Goal: Task Accomplishment & Management: Manage account settings

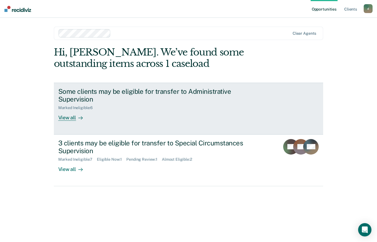
click at [123, 111] on div "Some clients may be eligible for transfer to Administrative Supervision Marked …" at bounding box center [162, 105] width 208 height 34
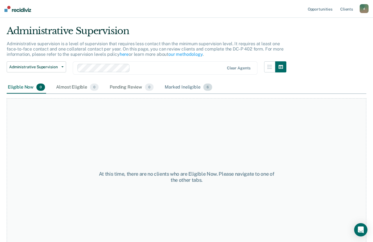
click at [191, 89] on div "Marked Ineligible 6" at bounding box center [189, 87] width 50 height 12
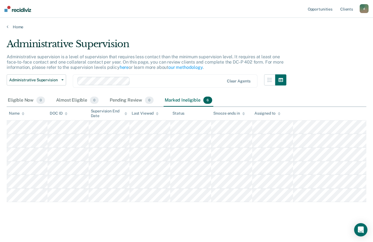
scroll to position [6, 0]
click at [61, 79] on span "button" at bounding box center [61, 79] width 4 height 1
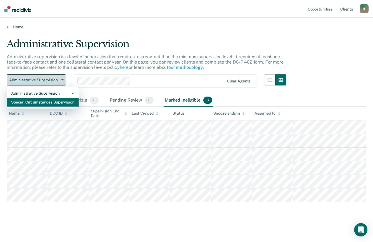
click at [59, 98] on div "Special Circumstances Supervision" at bounding box center [42, 102] width 63 height 9
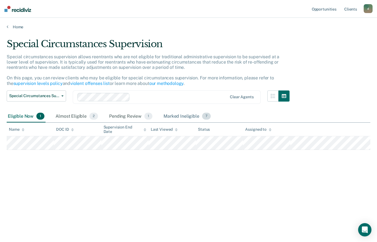
click at [173, 118] on div "Marked Ineligible 7" at bounding box center [187, 117] width 49 height 12
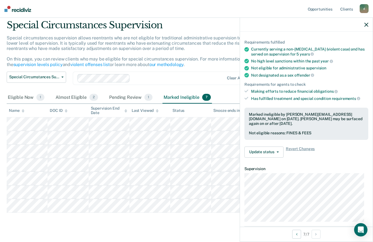
scroll to position [35, 0]
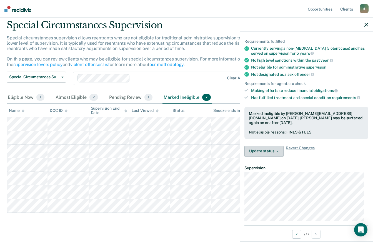
click at [282, 153] on button "Update status" at bounding box center [264, 151] width 39 height 11
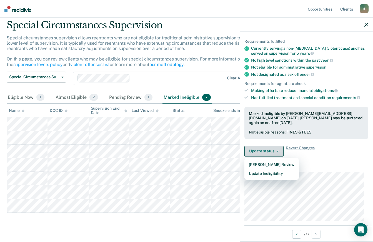
click at [287, 175] on button "Update Ineligibility" at bounding box center [272, 173] width 54 height 9
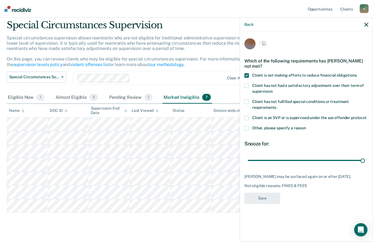
scroll to position [0, 0]
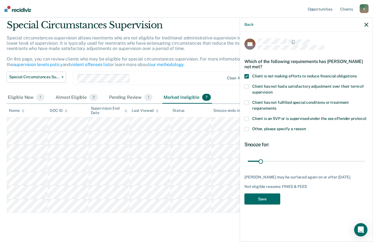
type input "18"
click at [257, 201] on button "Save" at bounding box center [263, 199] width 36 height 11
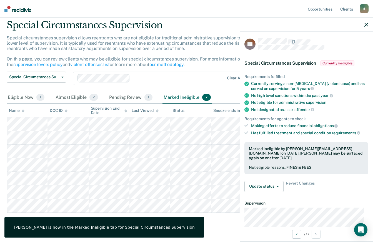
click at [226, 223] on div "Special Circumstances Supervision Special circumstances supervision allows reen…" at bounding box center [187, 124] width 360 height 210
click at [148, 97] on span "1" at bounding box center [149, 97] width 8 height 7
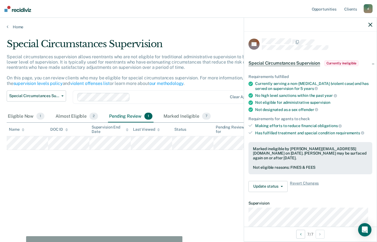
click at [148, 182] on div "Special Circumstances Supervision Special circumstances supervision allows reen…" at bounding box center [189, 119] width 364 height 162
click at [371, 25] on icon "button" at bounding box center [371, 25] width 4 height 4
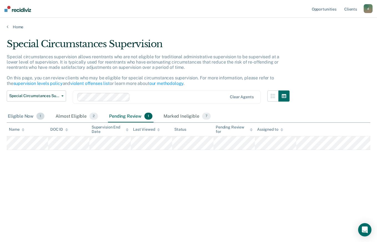
click at [38, 116] on span "1" at bounding box center [40, 116] width 8 height 7
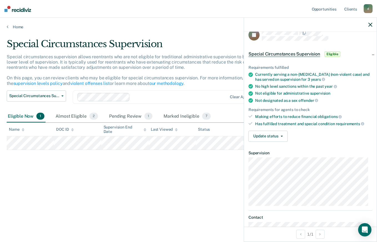
scroll to position [9, 0]
click at [281, 136] on icon "button" at bounding box center [282, 136] width 2 height 1
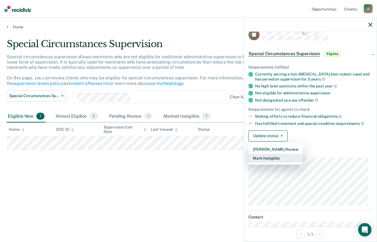
click at [288, 158] on button "Mark Ineligible" at bounding box center [276, 158] width 54 height 9
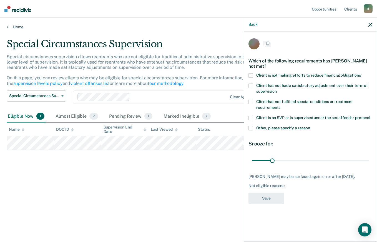
scroll to position [0, 0]
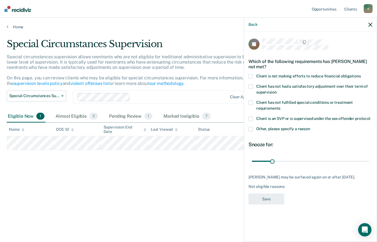
click at [253, 129] on span at bounding box center [251, 129] width 4 height 4
click at [310, 127] on input "Other, please specify a reason" at bounding box center [310, 127] width 0 height 0
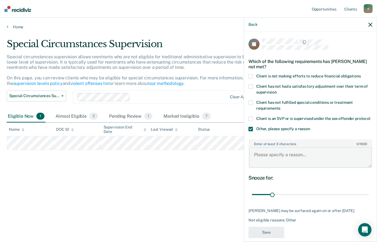
click at [282, 161] on textarea "Enter at least 3 characters 0 / 1600" at bounding box center [310, 157] width 123 height 21
type textarea "f"
type textarea "firearm charge, must wait 5Y"
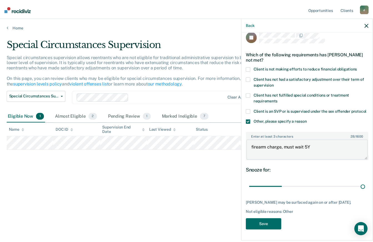
scroll to position [13, 0]
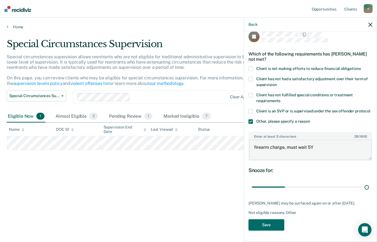
type input "180"
type textarea "firearm charge, must wait 5Y"
click at [282, 227] on button "Save" at bounding box center [267, 225] width 36 height 11
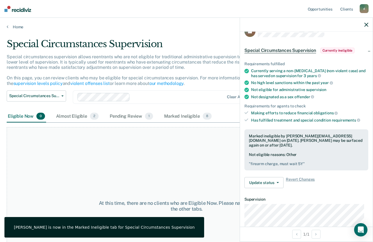
click at [191, 175] on div "At this time, there are no clients who are Eligible Now. Please navigate to one…" at bounding box center [187, 206] width 360 height 158
click at [118, 111] on div "Pending Review 1" at bounding box center [132, 117] width 46 height 12
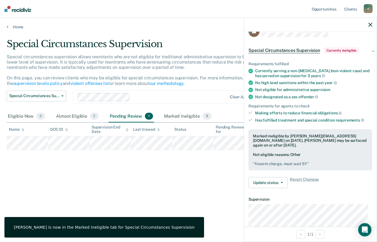
click at [372, 24] on icon "button" at bounding box center [371, 25] width 4 height 4
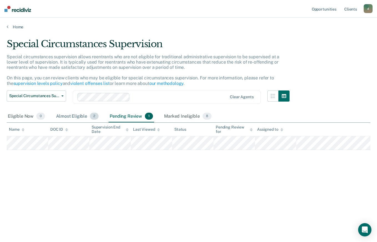
click at [91, 116] on span "2" at bounding box center [94, 116] width 9 height 7
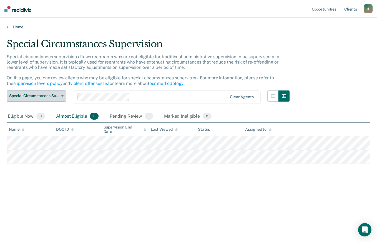
click at [59, 95] on button "Special Circumstances Supervision" at bounding box center [36, 96] width 59 height 11
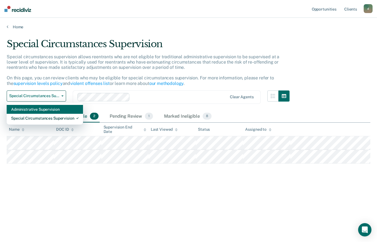
click at [36, 110] on div "Administrative Supervision" at bounding box center [45, 109] width 68 height 9
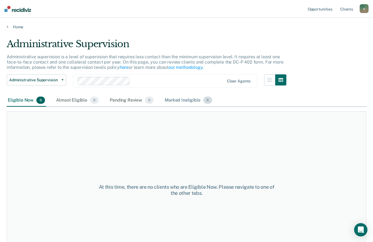
click at [180, 101] on div "Marked Ineligible 6" at bounding box center [189, 100] width 50 height 12
